Goal: Use online tool/utility: Use online tool/utility

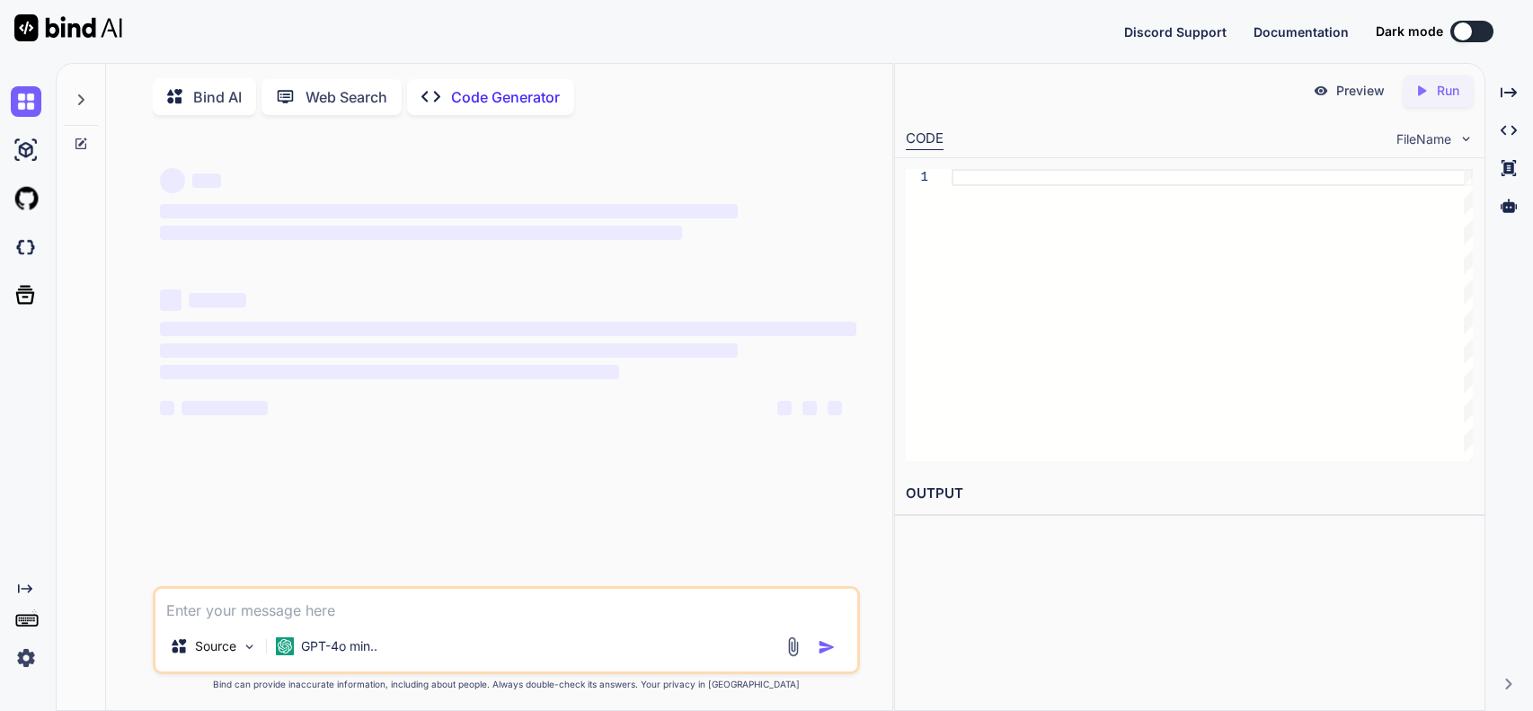
type textarea "x"
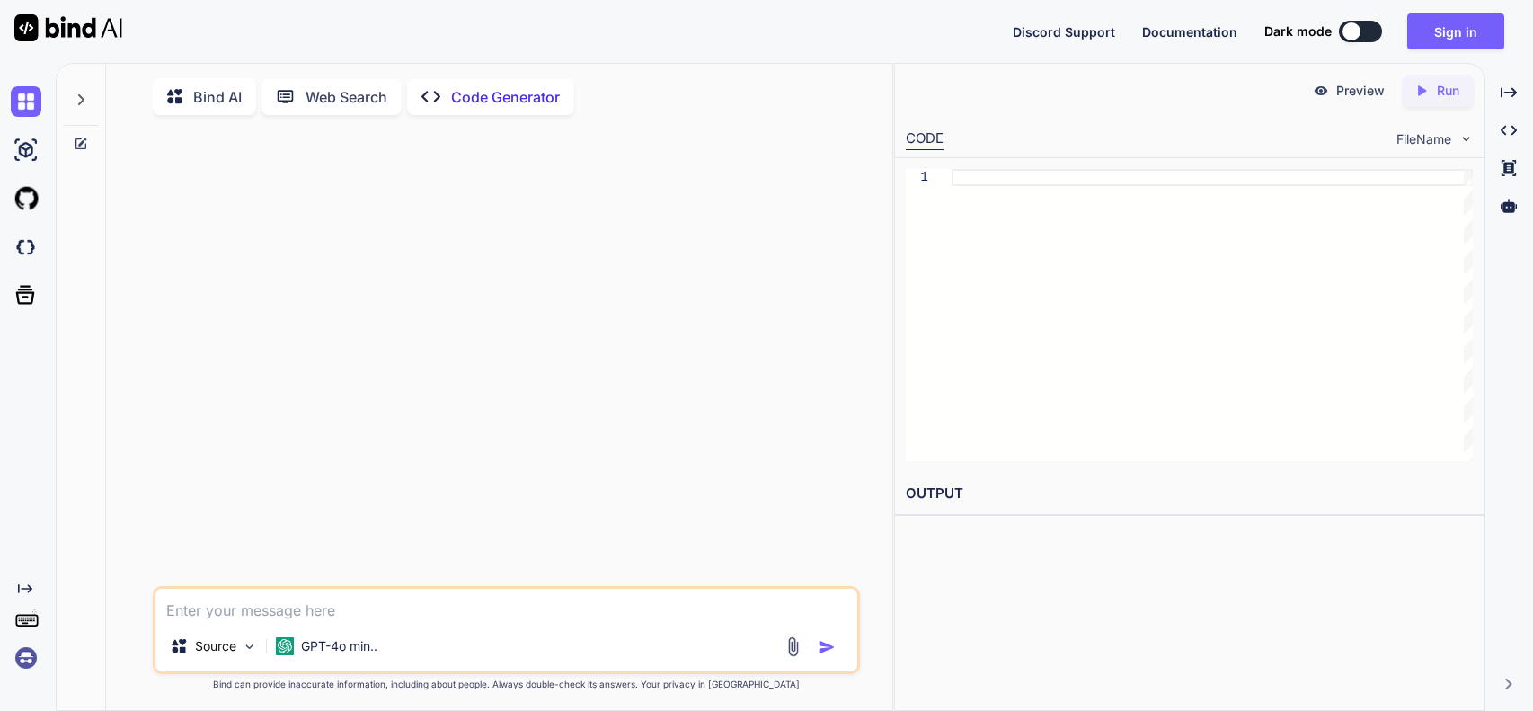
paste textarea "After the ___1_____ hike up the mountain, [PERSON_NAME] handled the exhaustion …"
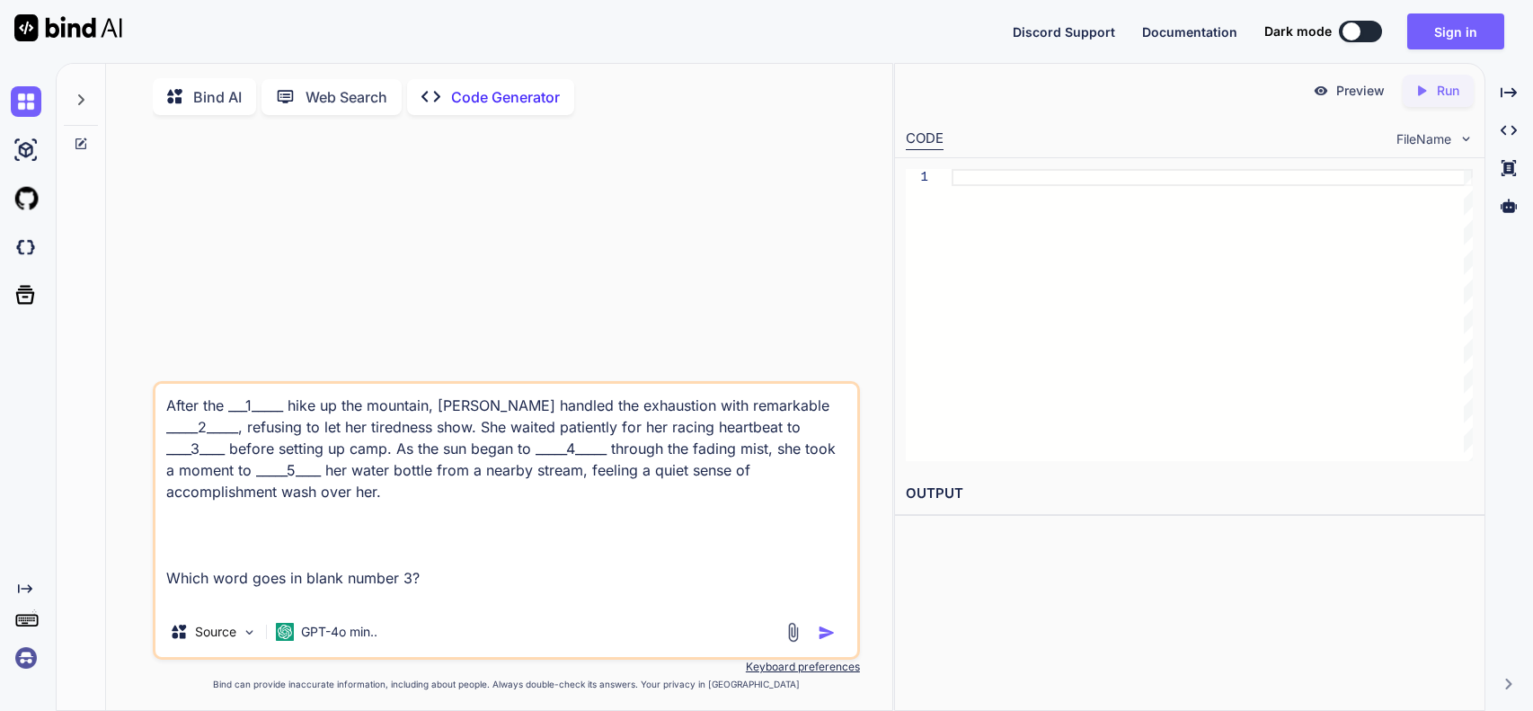
type textarea "After the ___1_____ hike up the mountain, [PERSON_NAME] handled the exhaustion …"
click at [825, 640] on img "button" at bounding box center [827, 633] width 18 height 18
